Goal: Complete application form

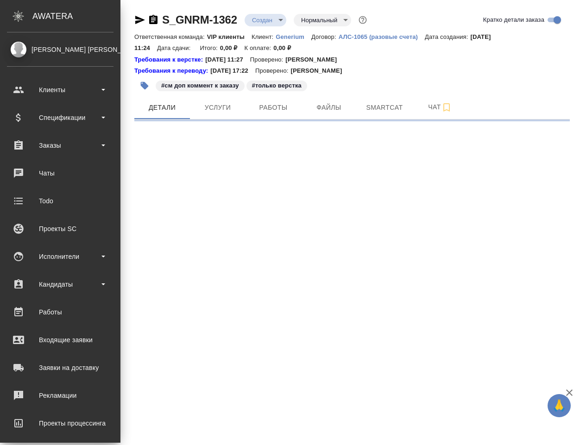
select select "RU"
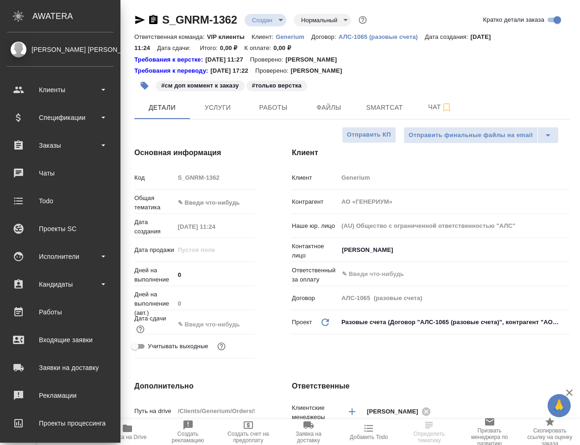
type textarea "x"
type input "VIP клиенты"
type textarea "x"
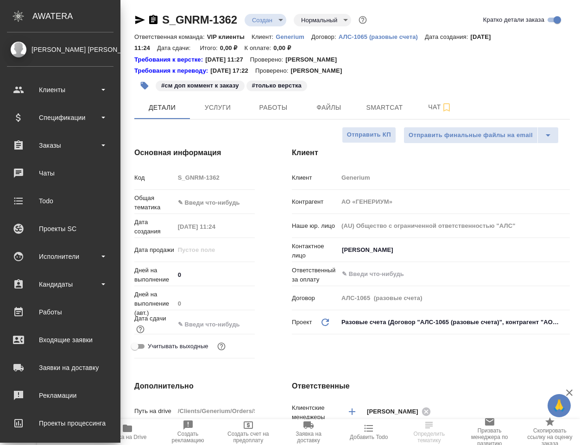
type textarea "x"
type input "[PERSON_NAME]"
type textarea "x"
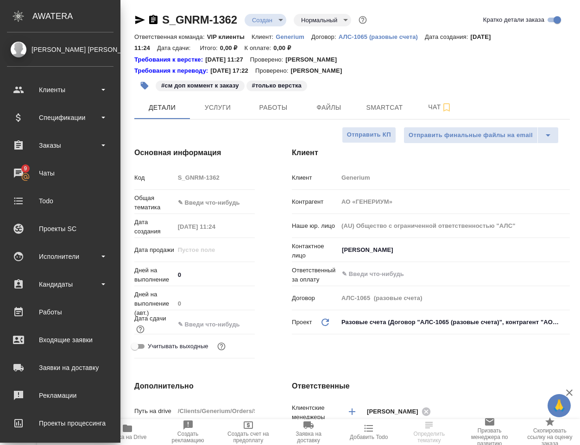
type textarea "x"
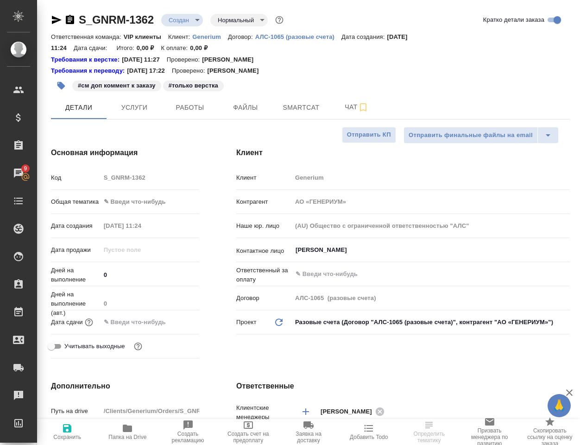
click at [425, 15] on div "S_GNRM-1362 Создан new Нормальный normal Кратко детали заказа" at bounding box center [310, 20] width 519 height 15
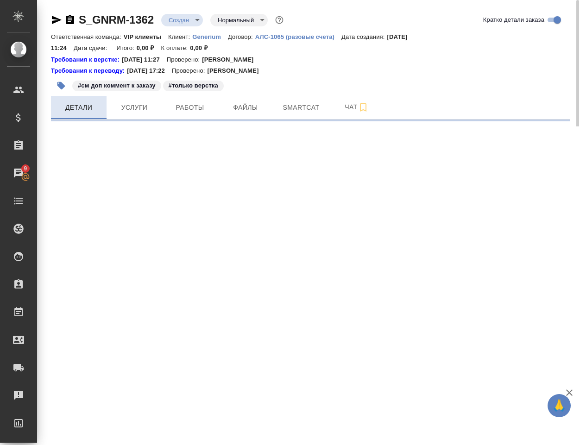
select select "RU"
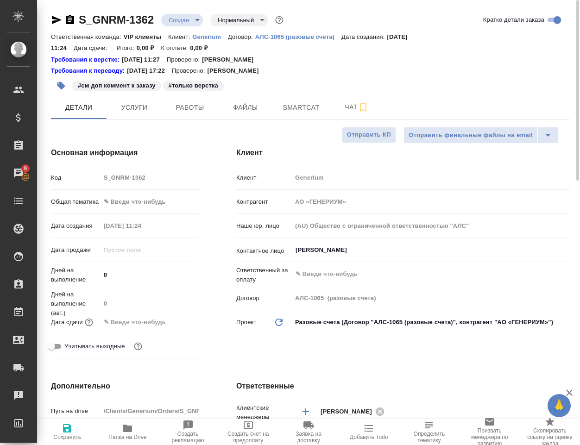
type textarea "x"
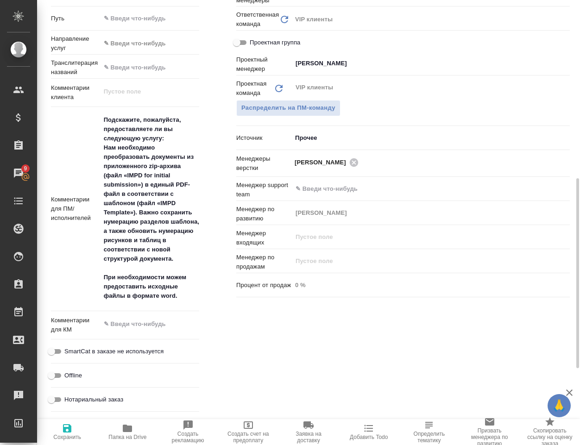
scroll to position [463, 0]
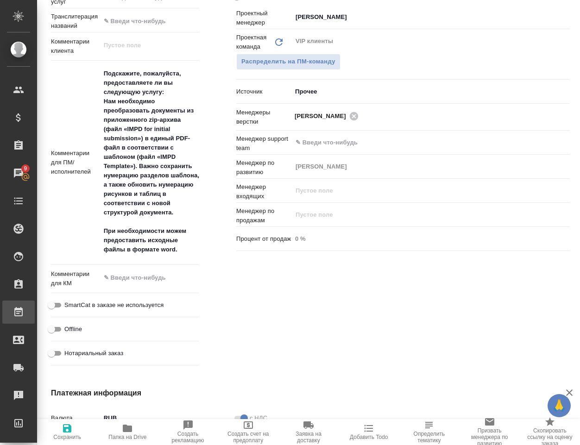
type textarea "x"
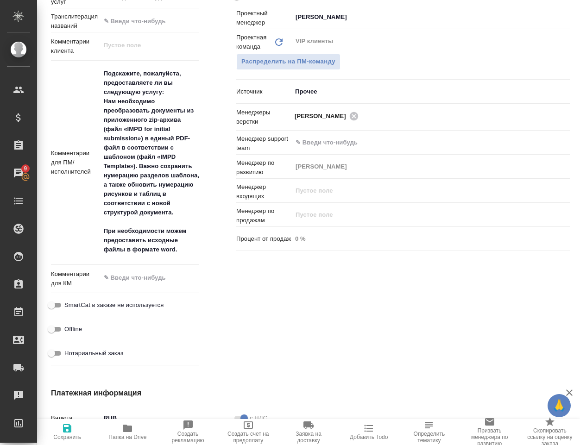
type textarea "x"
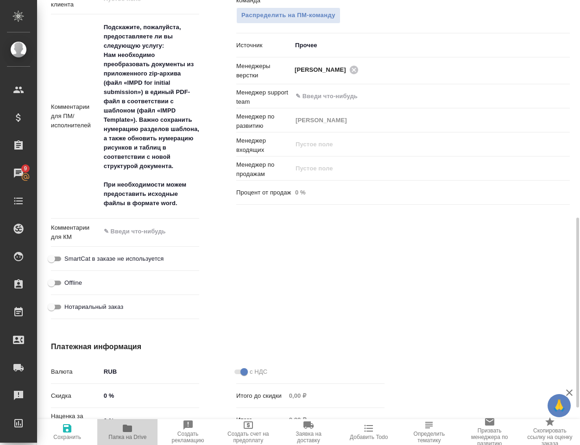
click at [125, 432] on icon "button" at bounding box center [127, 428] width 9 height 7
type textarea "x"
